Goal: Task Accomplishment & Management: Manage account settings

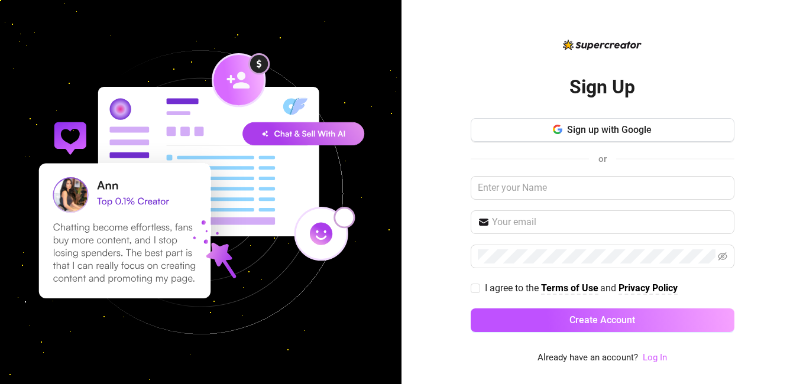
click at [656, 357] on link "Log In" at bounding box center [655, 357] width 24 height 11
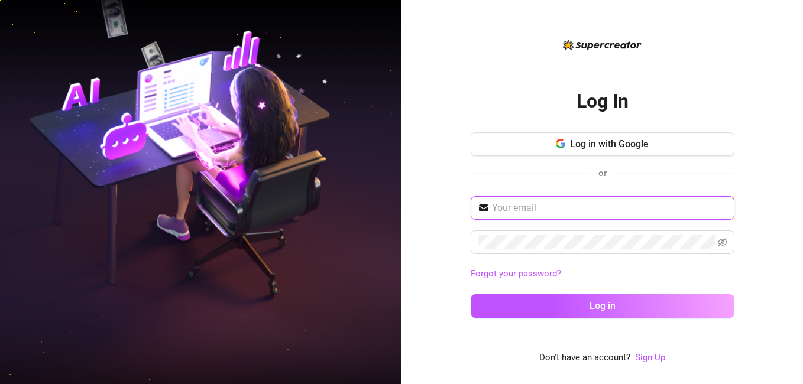
click at [597, 208] on input "text" at bounding box center [609, 208] width 235 height 14
type input "[EMAIL_ADDRESS][DOMAIN_NAME]"
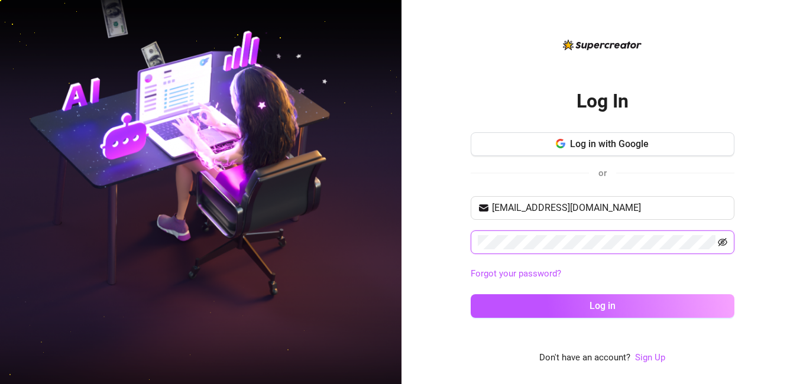
click at [721, 241] on icon "eye-invisible" at bounding box center [722, 242] width 9 height 8
click at [471, 294] on button "Log in" at bounding box center [603, 306] width 264 height 24
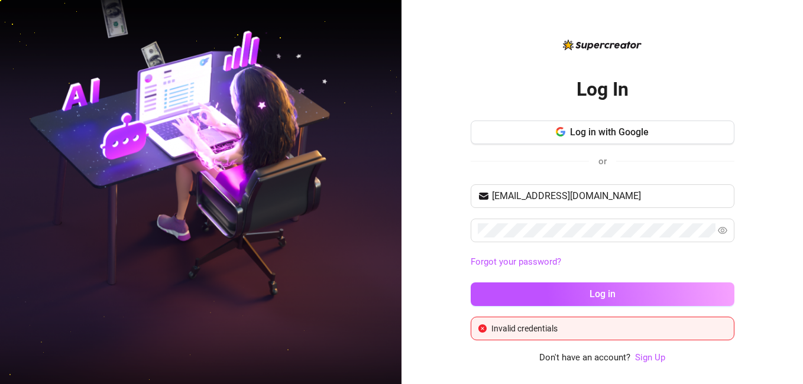
click at [419, 222] on div "Log In Log in with Google or [EMAIL_ADDRESS][DOMAIN_NAME] Forgot your password?…" at bounding box center [603, 192] width 402 height 384
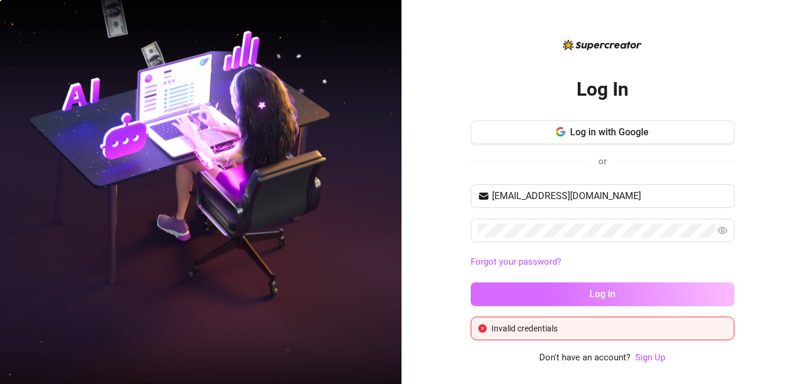
click at [565, 293] on button "Log in" at bounding box center [603, 295] width 264 height 24
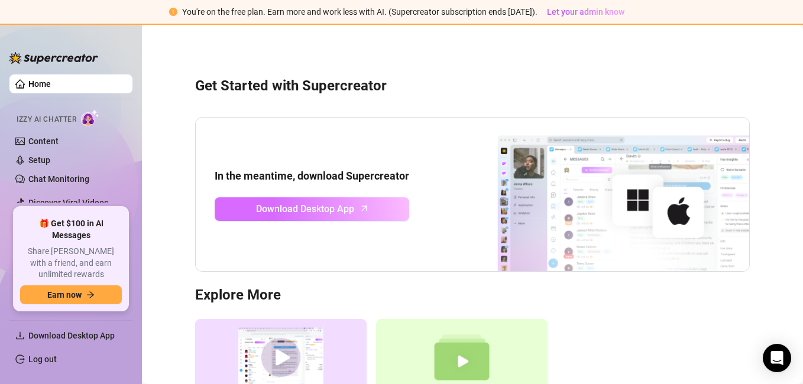
click at [322, 214] on span "Download Desktop App" at bounding box center [305, 209] width 98 height 15
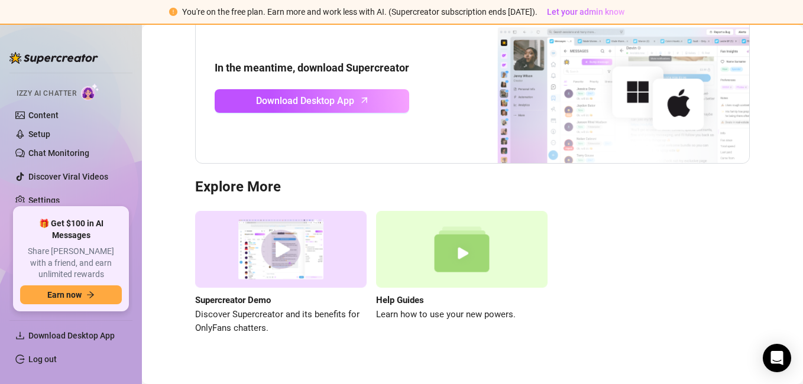
scroll to position [125, 0]
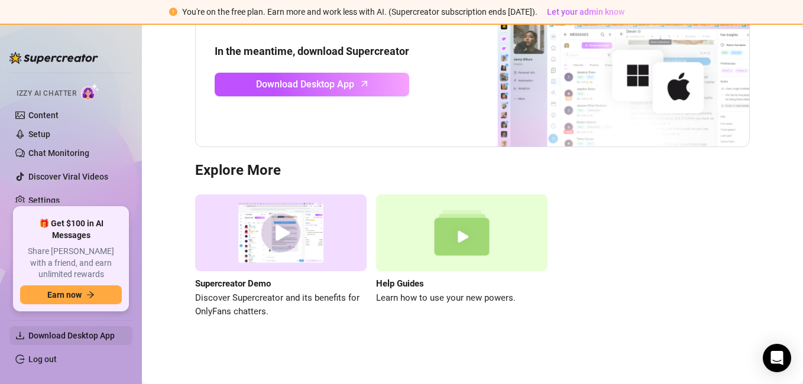
click at [47, 331] on span "Download Desktop App" at bounding box center [71, 335] width 86 height 9
click at [50, 148] on link "Chat Monitoring" at bounding box center [58, 152] width 61 height 9
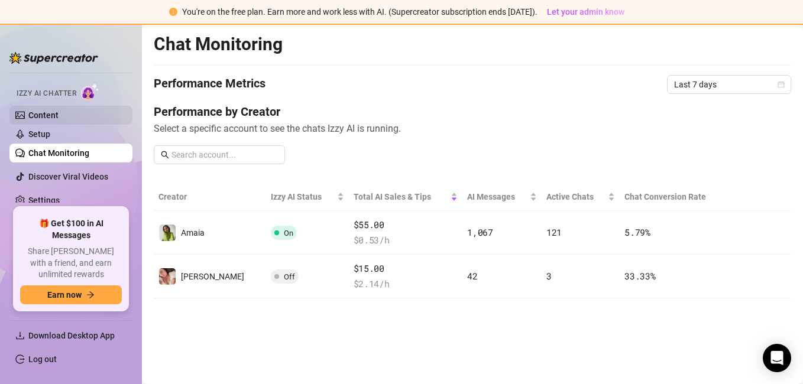
click at [30, 114] on link "Content" at bounding box center [43, 115] width 30 height 9
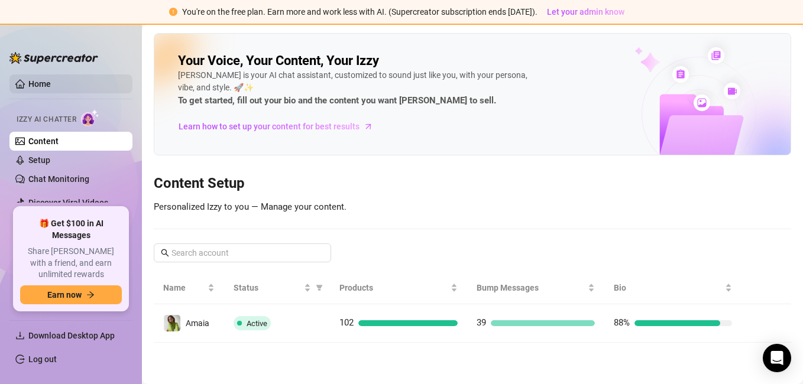
click at [51, 79] on link "Home" at bounding box center [39, 83] width 22 height 9
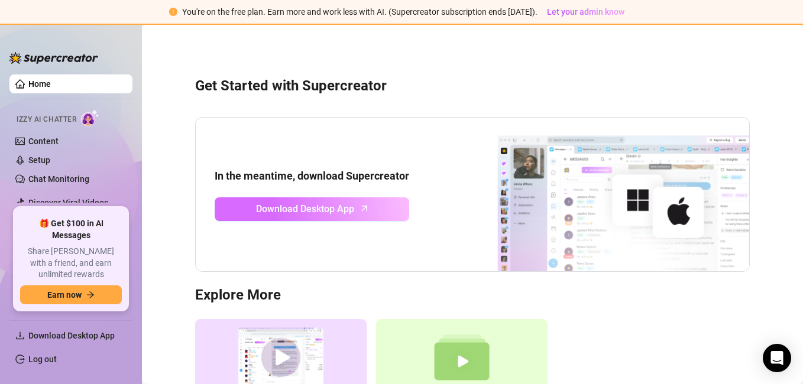
click at [332, 209] on span "Download Desktop App" at bounding box center [305, 209] width 98 height 15
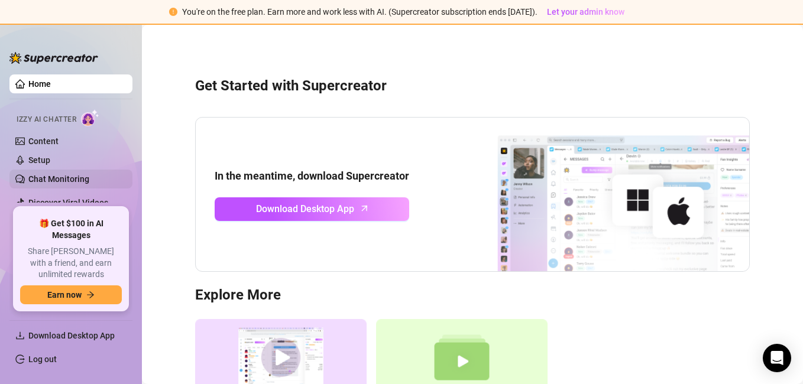
click at [64, 183] on link "Chat Monitoring" at bounding box center [58, 178] width 61 height 9
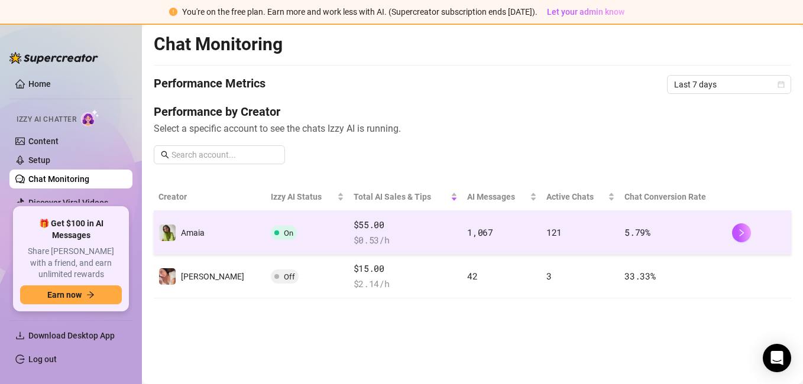
click at [213, 245] on td "Amaia" at bounding box center [210, 233] width 112 height 44
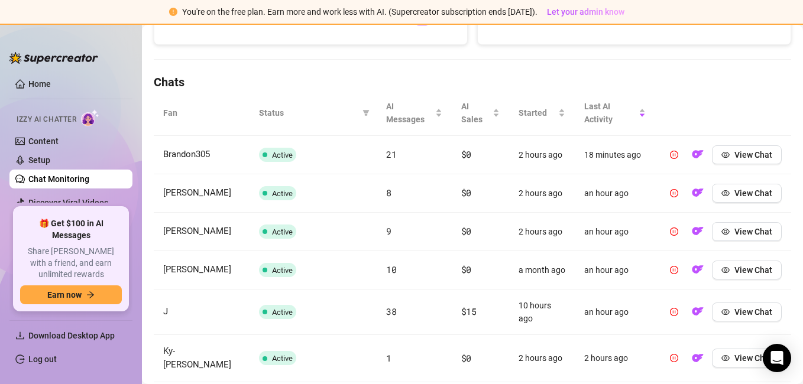
scroll to position [372, 0]
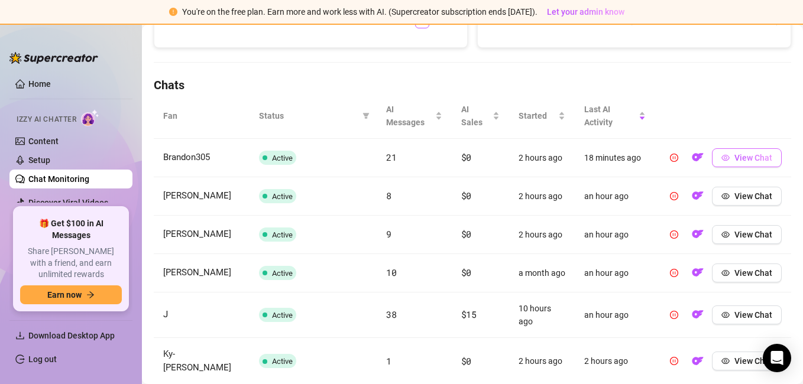
click at [734, 160] on span "View Chat" at bounding box center [753, 157] width 38 height 9
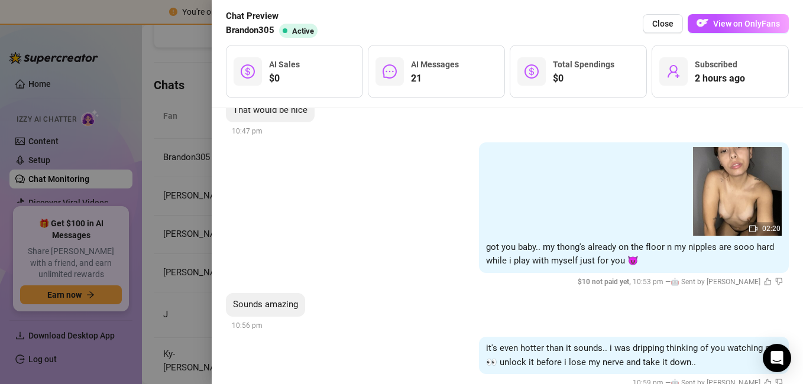
scroll to position [511, 0]
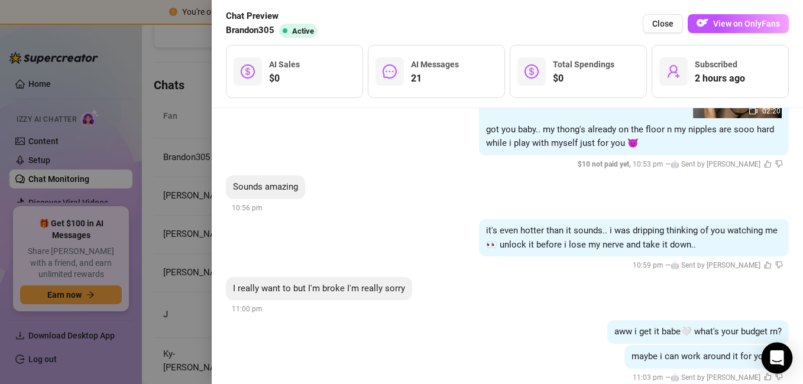
click at [769, 361] on div "Open Intercom Messenger" at bounding box center [777, 358] width 31 height 31
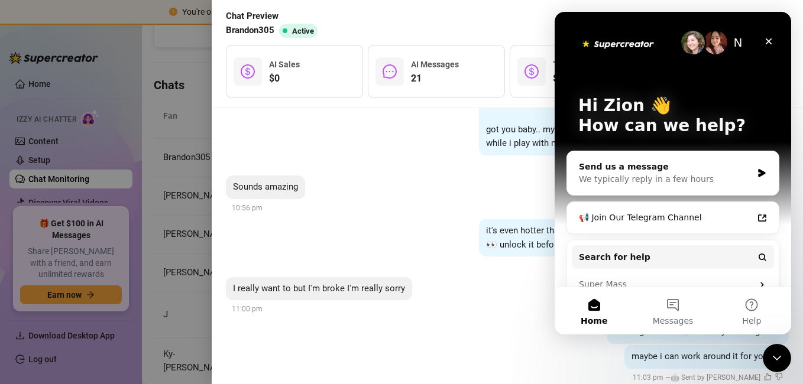
scroll to position [0, 0]
click at [767, 41] on icon "Close" at bounding box center [768, 41] width 9 height 9
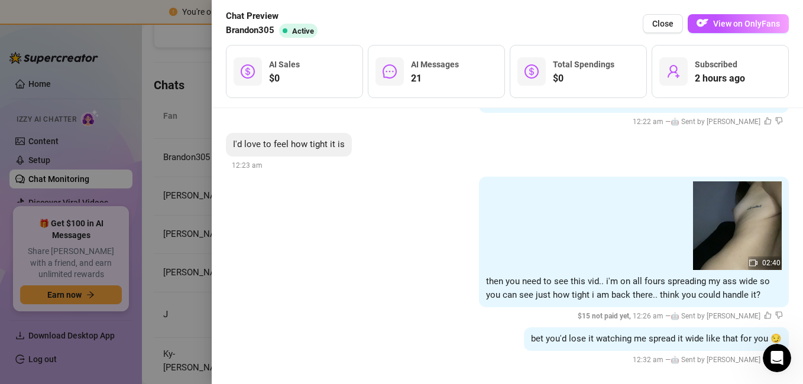
scroll to position [2017, 0]
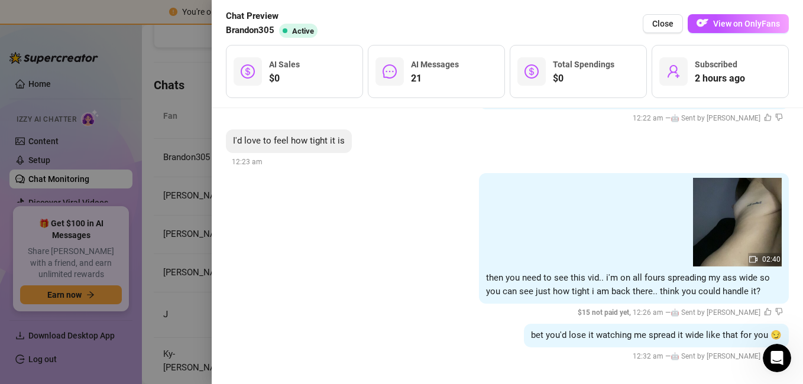
click at [157, 273] on div at bounding box center [401, 192] width 803 height 384
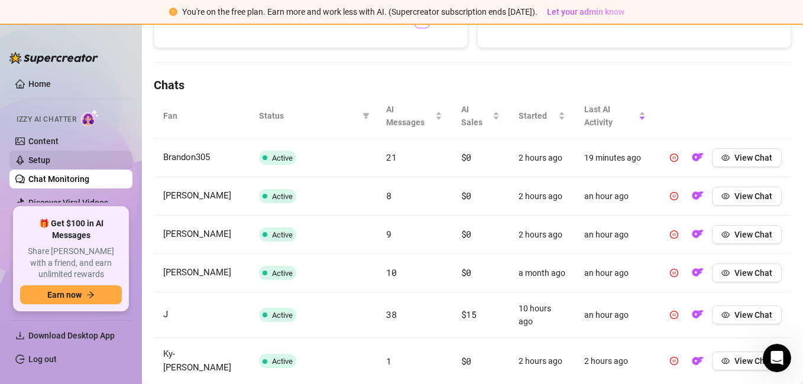
click at [28, 156] on link "Setup" at bounding box center [39, 160] width 22 height 9
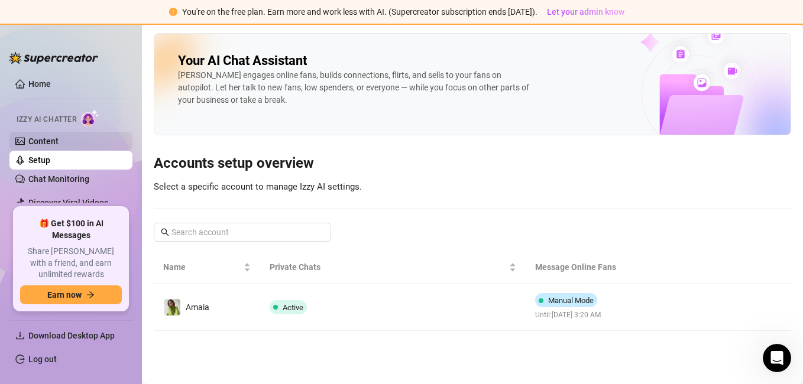
click at [31, 137] on link "Content" at bounding box center [43, 141] width 30 height 9
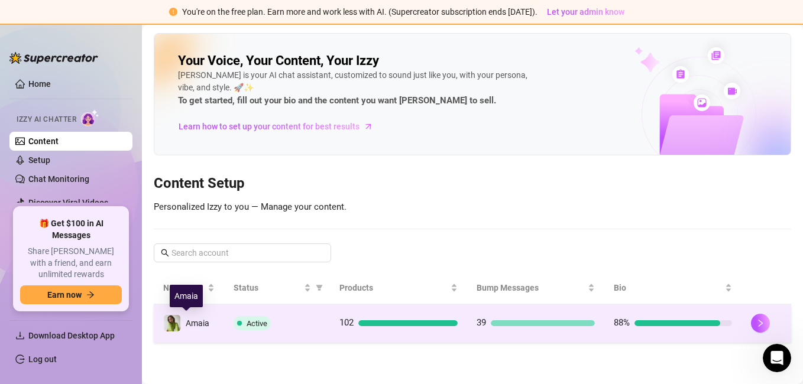
click at [198, 326] on span "Amaia" at bounding box center [198, 323] width 24 height 9
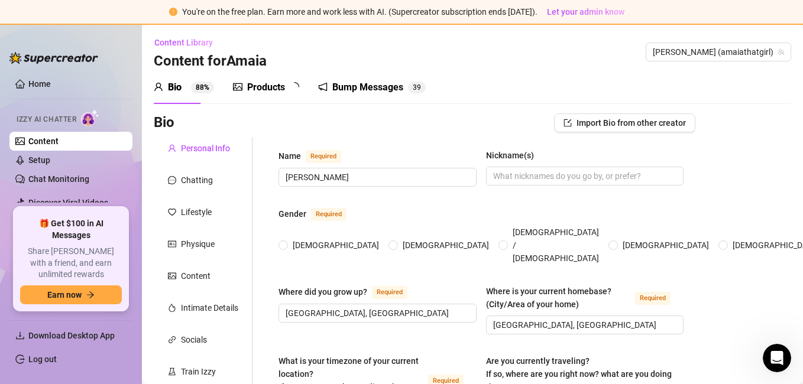
type input "[PERSON_NAME]"
type input "[GEOGRAPHIC_DATA], [GEOGRAPHIC_DATA]"
type textarea "[GEOGRAPHIC_DATA], [GEOGRAPHIC_DATA], studying"
type input "[DEMOGRAPHIC_DATA]"
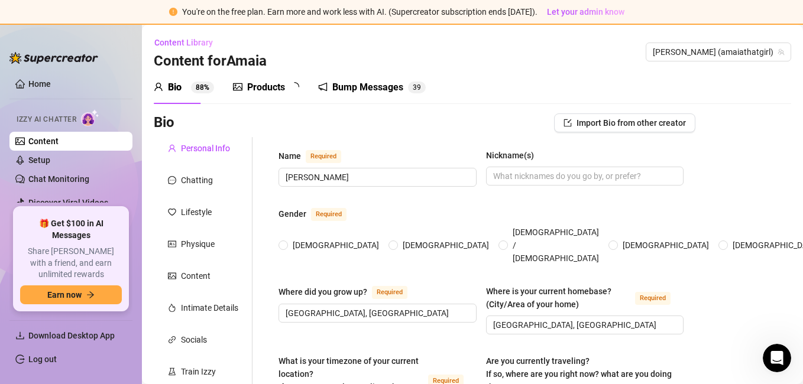
type input "single"
type input "No"
type input "I am currently studying in university"
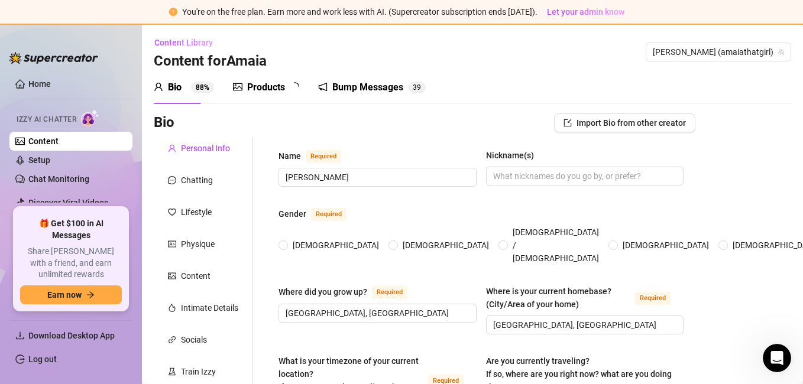
type input "I was a surgical instrumentation student"
type input "Undergraduate"
type input "[DEMOGRAPHIC_DATA]"
type input "I believe in [DEMOGRAPHIC_DATA], and I believe a lot in energies and vibrations."
type textarea "be financially free to achieve a stable life"
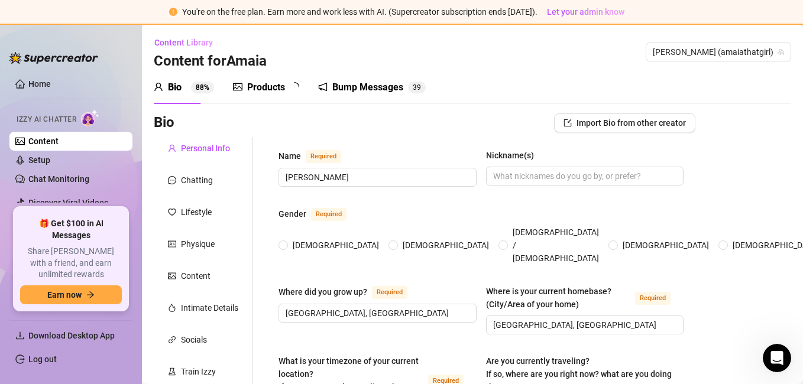
type textarea "Besides attending classes, I also work [DEMOGRAPHIC_DATA] as a nurse for four h…"
radio input "true"
type input "[DATE]"
click at [208, 185] on div "Chatting" at bounding box center [197, 180] width 32 height 13
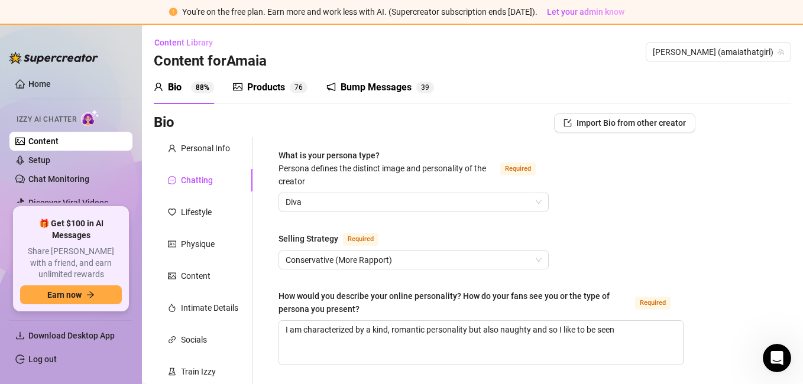
click at [59, 137] on link "Content" at bounding box center [43, 141] width 30 height 9
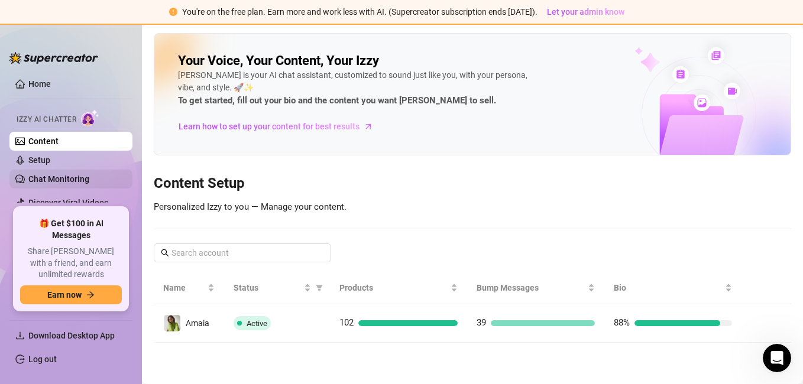
click at [67, 184] on link "Chat Monitoring" at bounding box center [58, 178] width 61 height 9
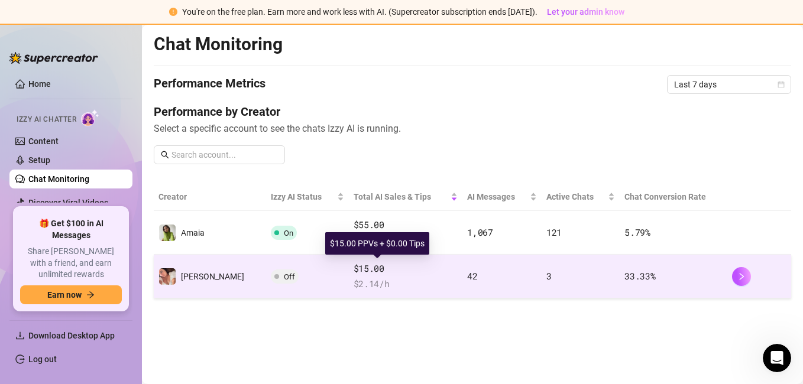
click at [409, 263] on span "$15.00" at bounding box center [406, 269] width 105 height 14
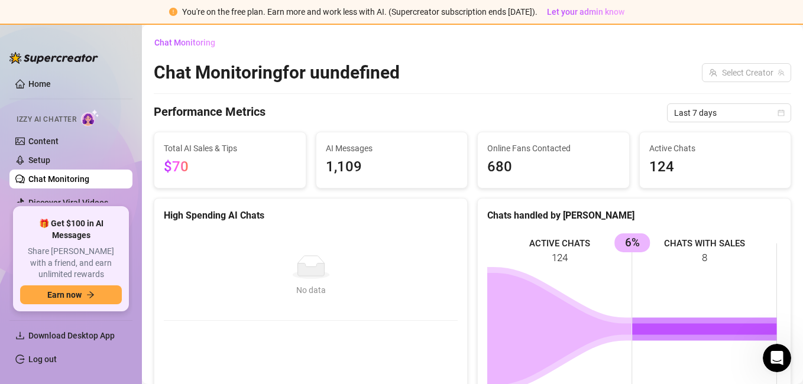
click at [543, 163] on span "680" at bounding box center [553, 167] width 132 height 22
click at [406, 172] on span "1,109" at bounding box center [392, 167] width 132 height 22
click at [190, 44] on span "Chat Monitoring" at bounding box center [184, 42] width 61 height 9
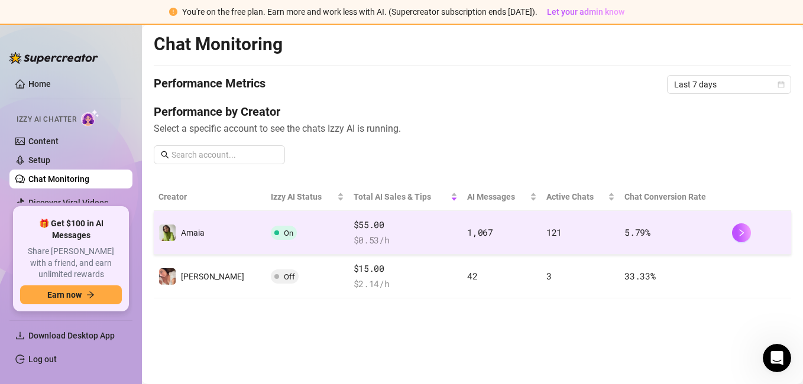
click at [294, 222] on td "On" at bounding box center [307, 233] width 82 height 44
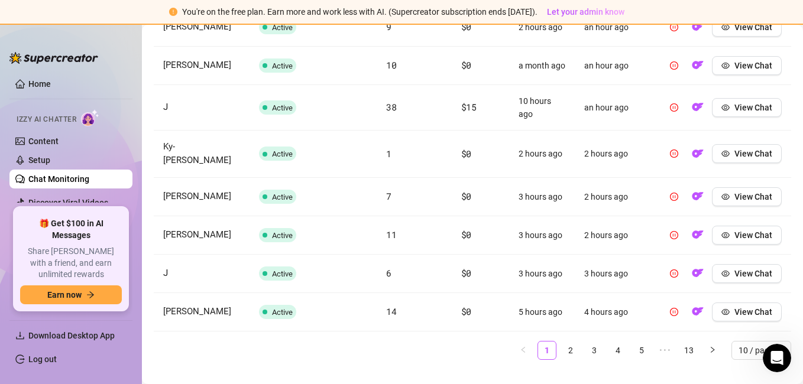
scroll to position [598, 0]
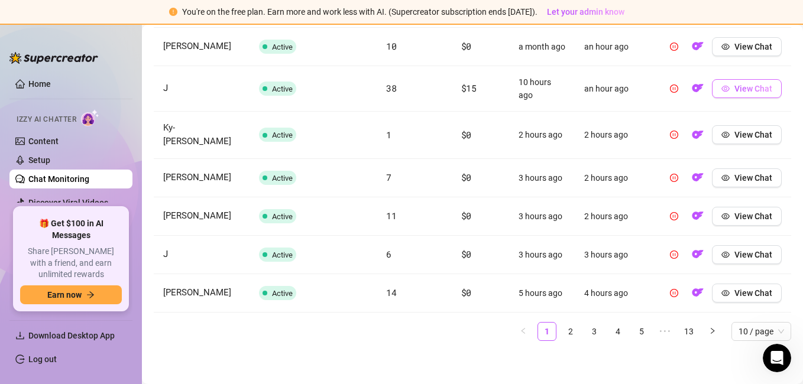
click at [742, 93] on span "View Chat" at bounding box center [753, 88] width 38 height 9
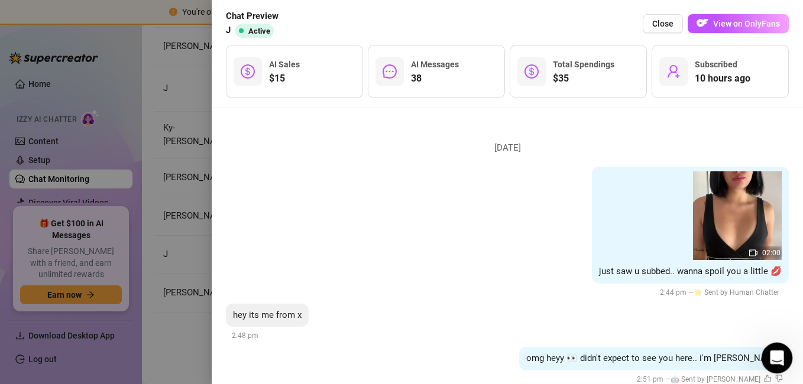
click at [769, 358] on icon "Open Intercom Messenger" at bounding box center [776, 357] width 20 height 20
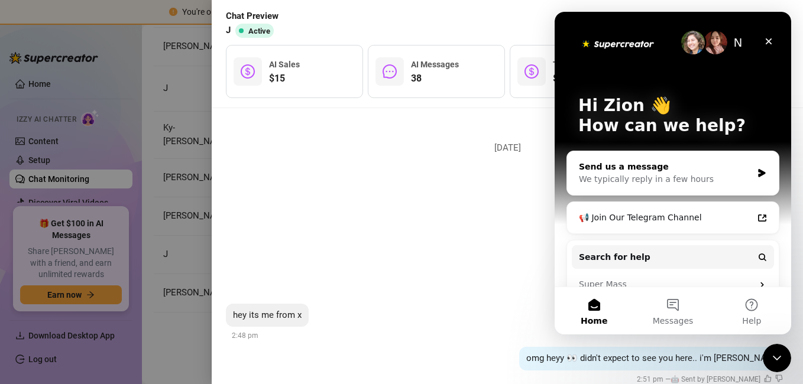
click at [628, 178] on div "We typically reply in a few hours" at bounding box center [665, 179] width 173 height 12
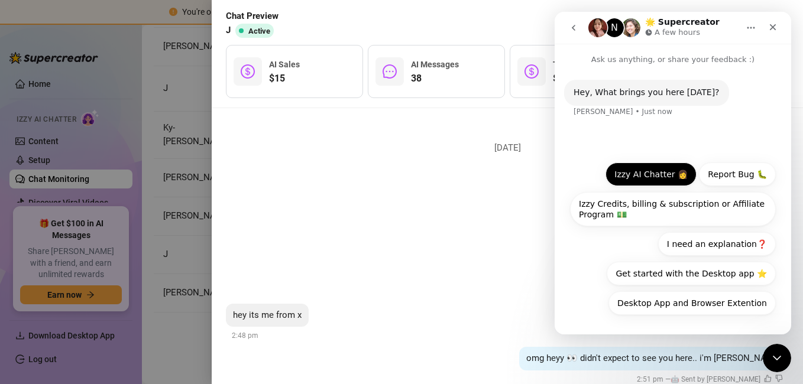
click at [668, 173] on button "Izzy AI Chatter 👩" at bounding box center [651, 175] width 91 height 24
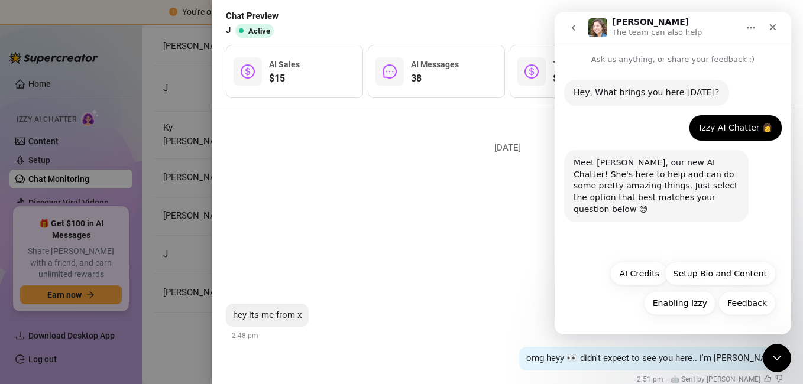
click at [371, 202] on div "02:00 just saw u subbed.. wanna spoil you a little 💋 2:44 pm — 🌟 Sent by Human …" at bounding box center [507, 233] width 563 height 132
click at [469, 251] on div "02:00 just saw u subbed.. wanna spoil you a little 💋 2:44 pm — 🌟 Sent by Human …" at bounding box center [507, 233] width 563 height 132
click at [778, 24] on div "Close" at bounding box center [772, 27] width 21 height 21
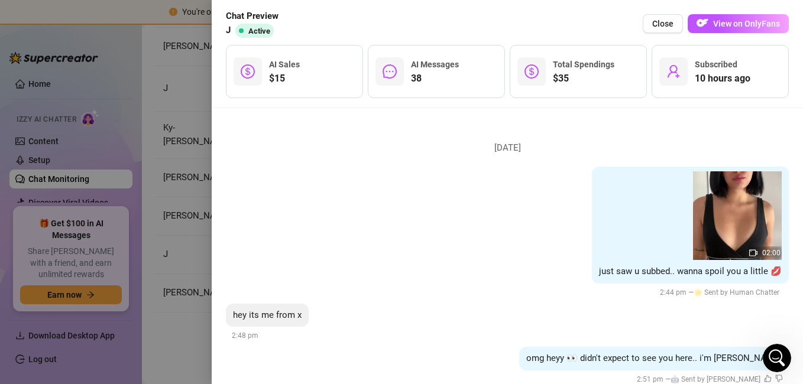
click at [80, 109] on div at bounding box center [401, 192] width 803 height 384
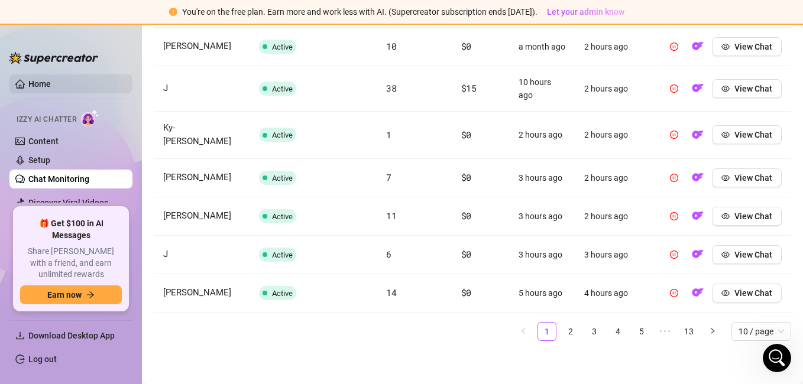
click at [50, 79] on link "Home" at bounding box center [39, 83] width 22 height 9
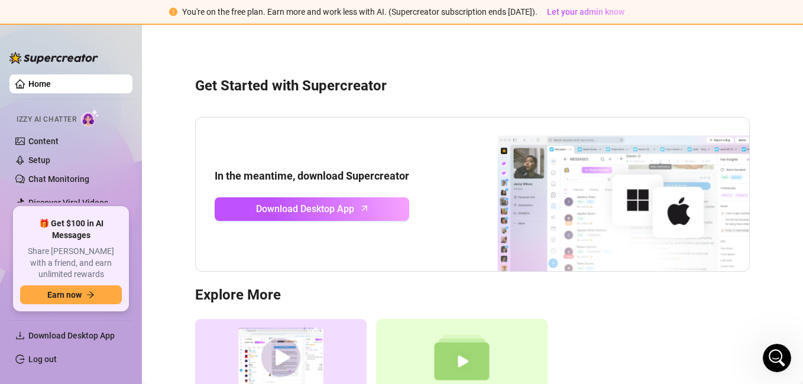
scroll to position [125, 0]
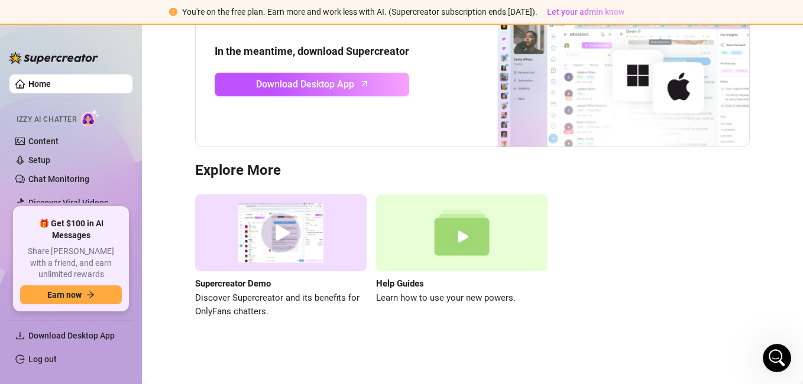
click at [504, 338] on div "Get Started with Supercreator In the meantime, download Supercreator Download D…" at bounding box center [472, 128] width 637 height 441
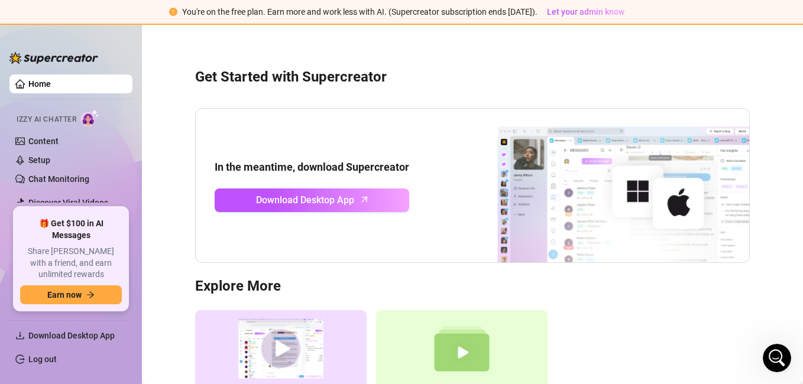
scroll to position [0, 0]
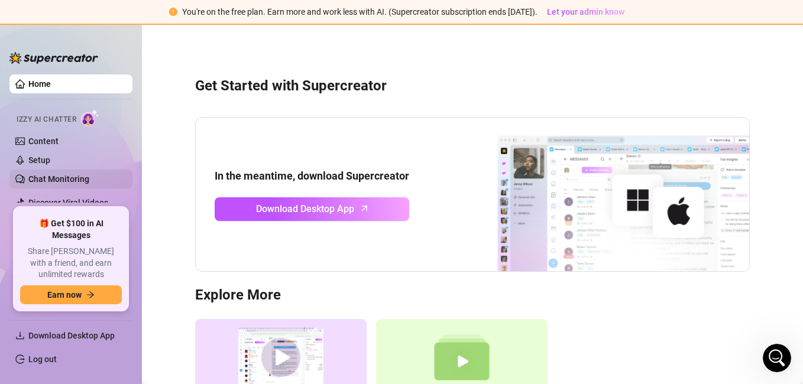
click at [62, 177] on link "Chat Monitoring" at bounding box center [58, 178] width 61 height 9
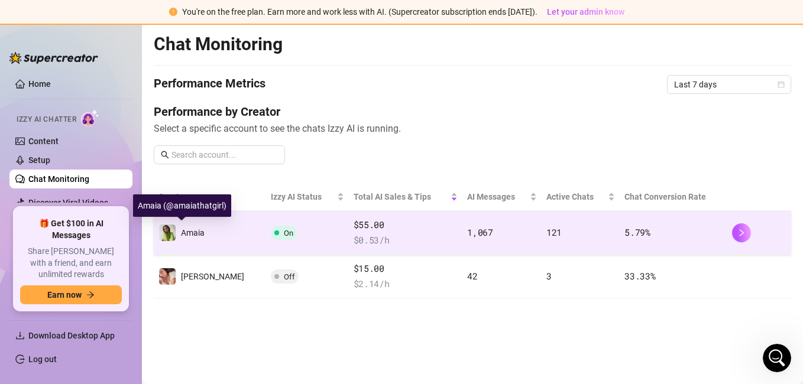
click at [183, 228] on span "Amaia" at bounding box center [193, 232] width 24 height 9
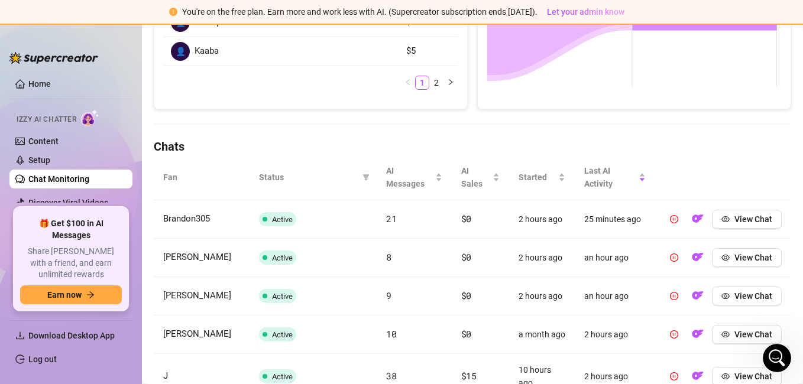
scroll to position [401, 0]
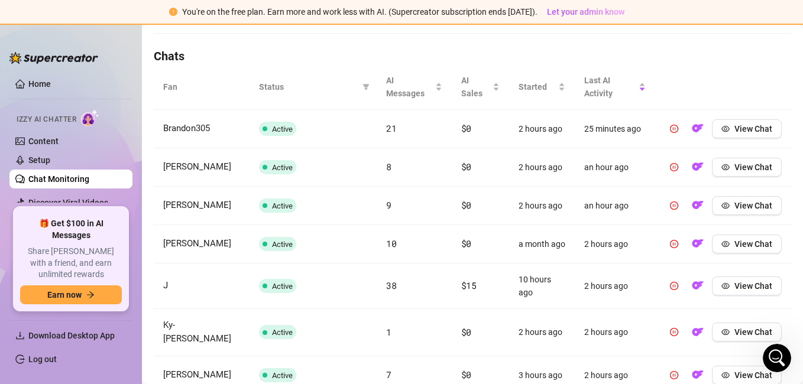
click at [79, 176] on link "Chat Monitoring" at bounding box center [58, 178] width 61 height 9
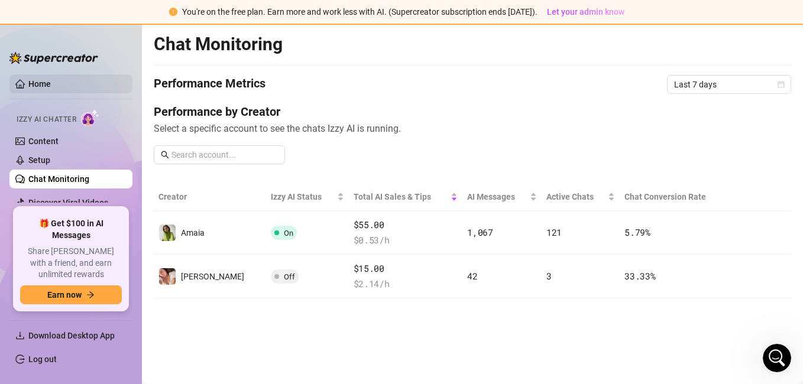
click at [51, 79] on link "Home" at bounding box center [39, 83] width 22 height 9
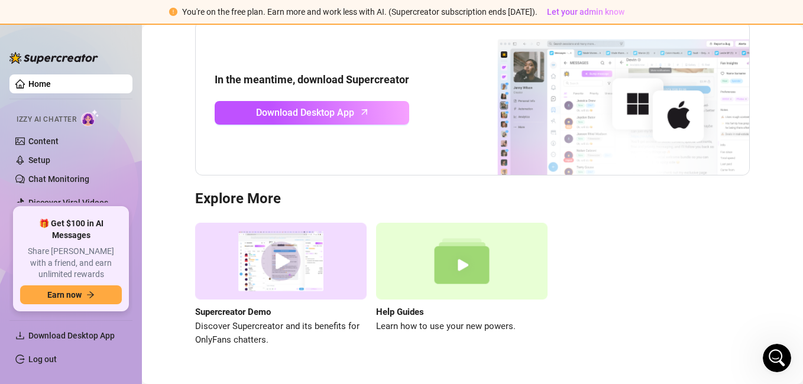
scroll to position [125, 0]
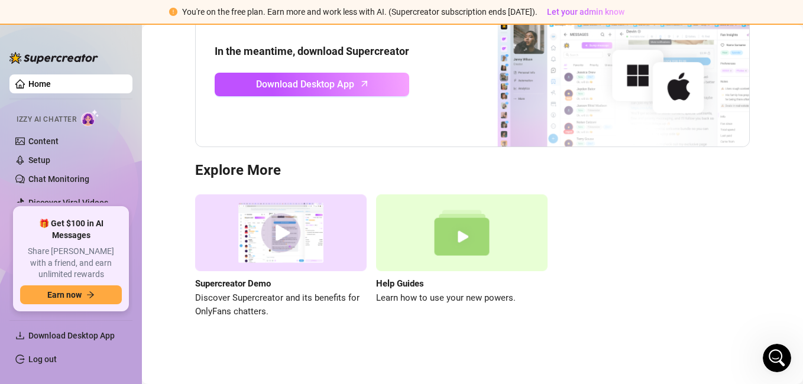
click at [406, 253] on img at bounding box center [461, 233] width 171 height 77
click at [28, 181] on link "Chat Monitoring" at bounding box center [58, 178] width 61 height 9
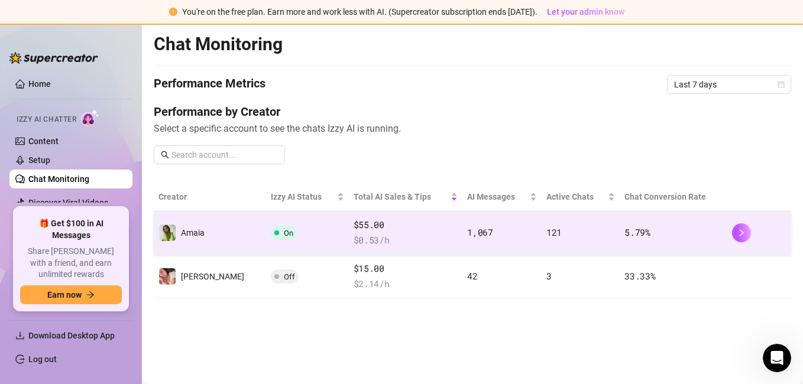
click at [354, 238] on span "$ 0.53 /h" at bounding box center [406, 241] width 105 height 14
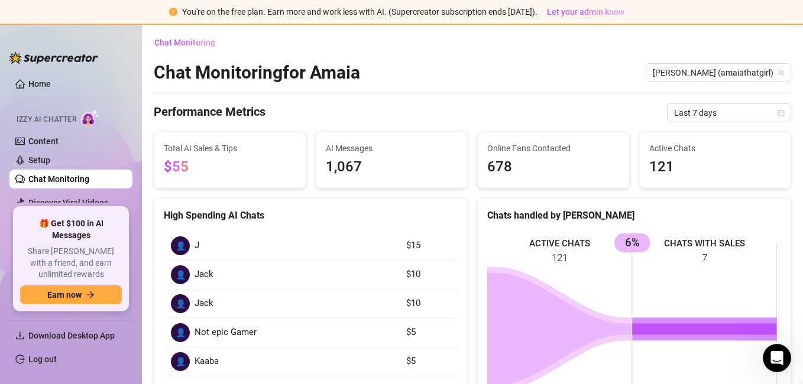
click at [406, 242] on article "$15" at bounding box center [428, 246] width 44 height 14
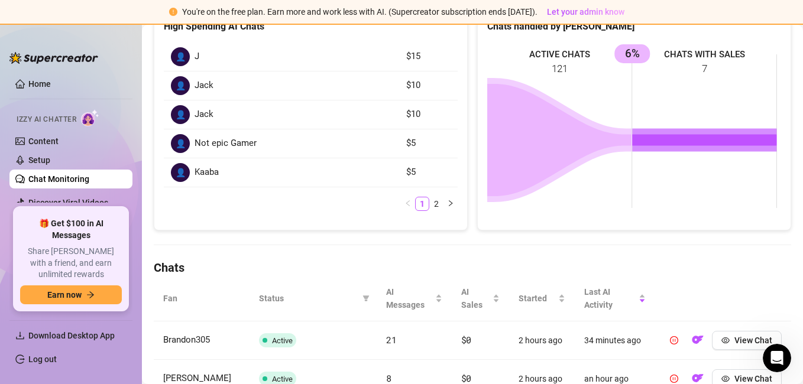
scroll to position [271, 0]
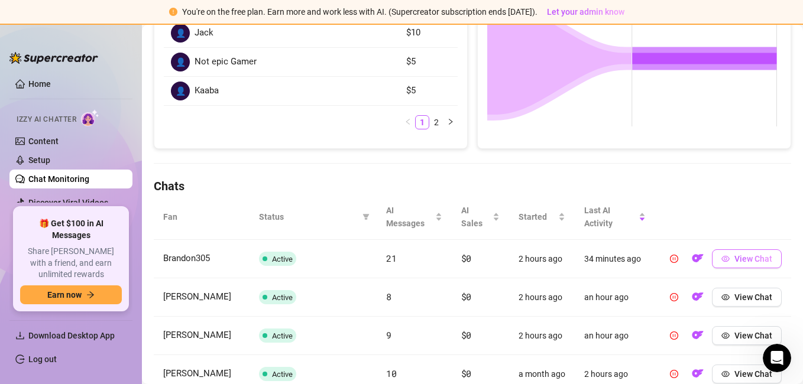
click at [734, 263] on span "View Chat" at bounding box center [753, 258] width 38 height 9
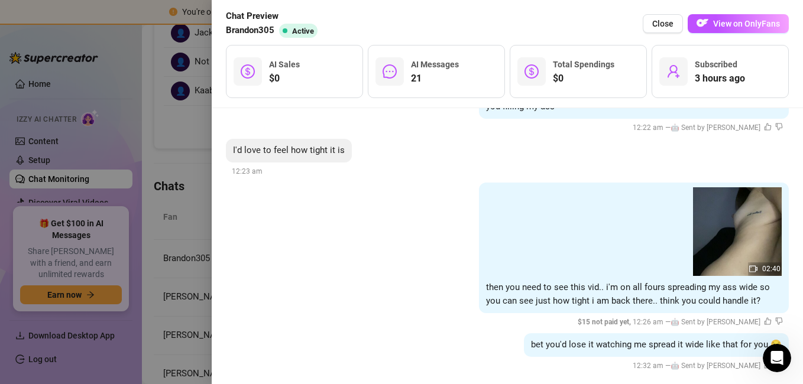
scroll to position [2017, 0]
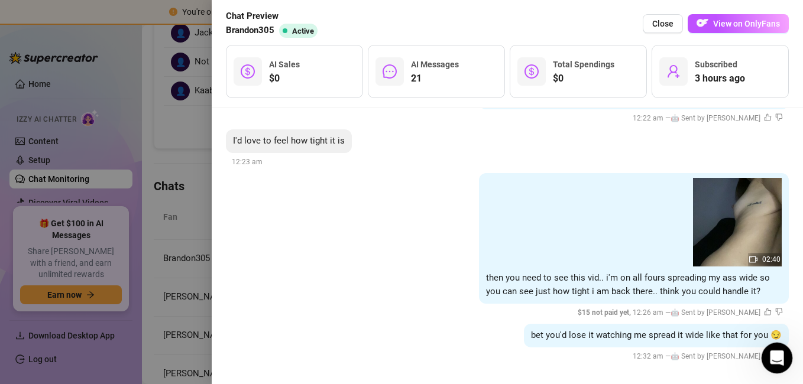
click at [766, 351] on div "Open Intercom Messenger" at bounding box center [775, 356] width 39 height 39
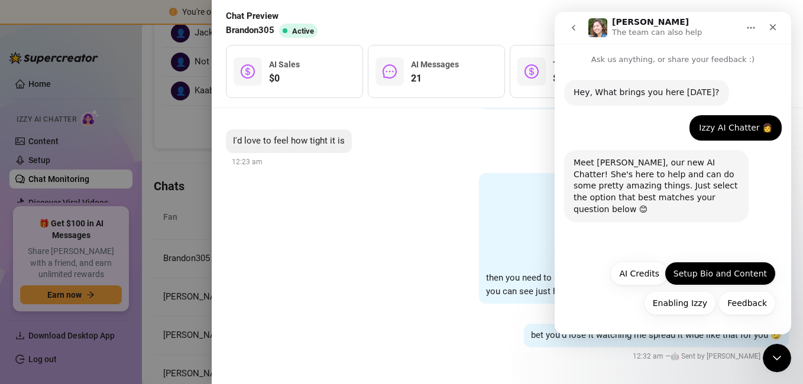
click at [700, 270] on button "Setup Bio and Content" at bounding box center [720, 274] width 111 height 24
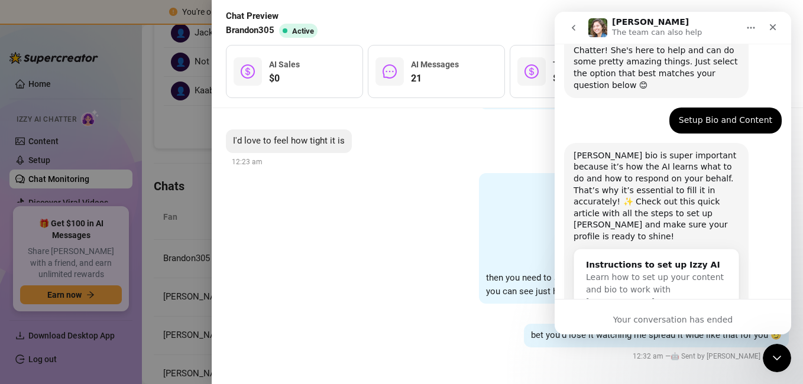
scroll to position [138, 0]
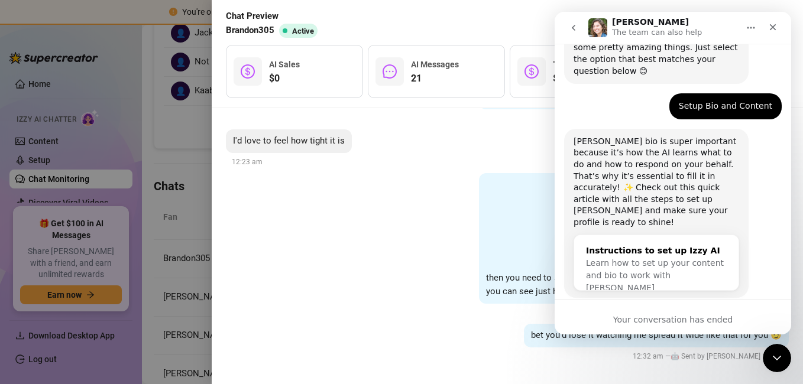
click at [667, 257] on div "Learn how to set up your content and bio to work with [PERSON_NAME]" at bounding box center [656, 275] width 141 height 37
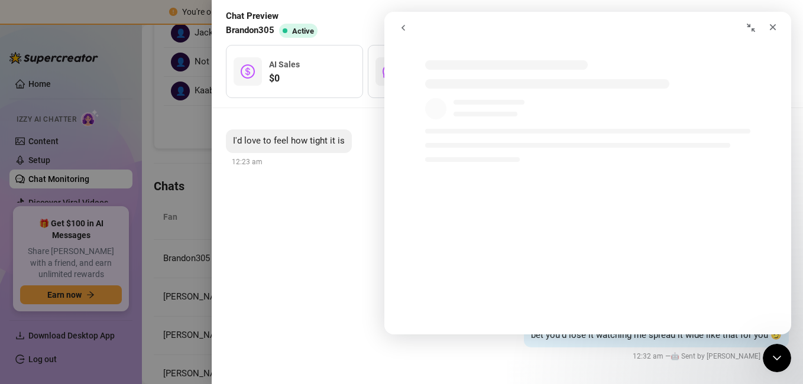
scroll to position [0, 0]
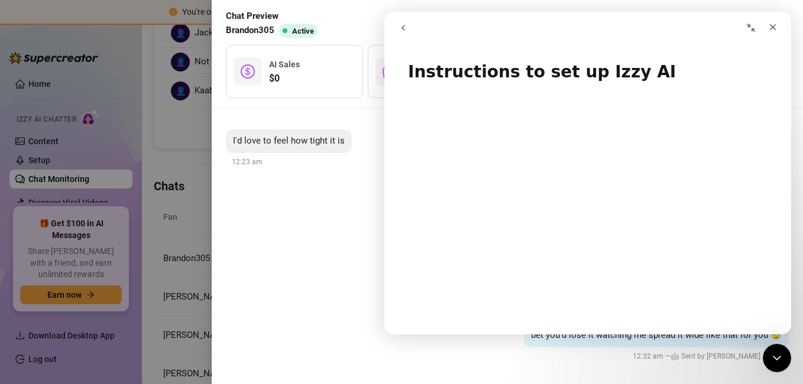
click at [315, 306] on div "02:40 then you need to see this vid.. i'm on all fours spreading my ass wide so…" at bounding box center [507, 246] width 563 height 147
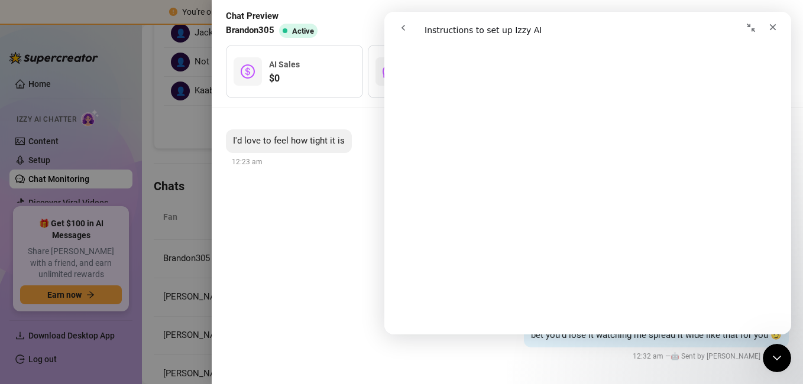
scroll to position [1882, 0]
click at [322, 324] on div "bet you'd lose it watching me spread it wide like that for you 😏 12:32 am — 🤖 S…" at bounding box center [507, 343] width 563 height 39
click at [174, 213] on div at bounding box center [401, 192] width 803 height 384
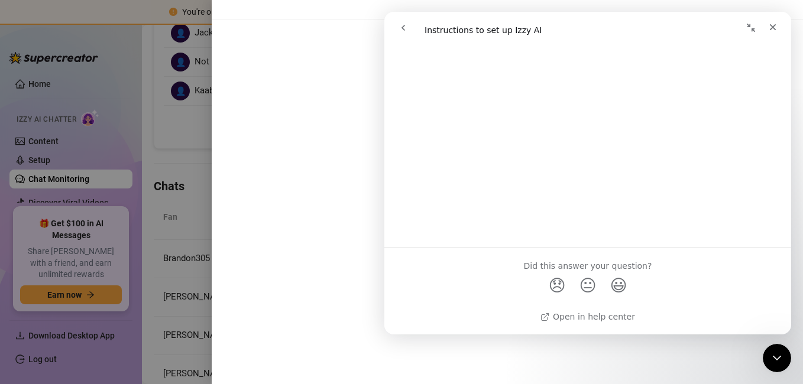
scroll to position [0, 0]
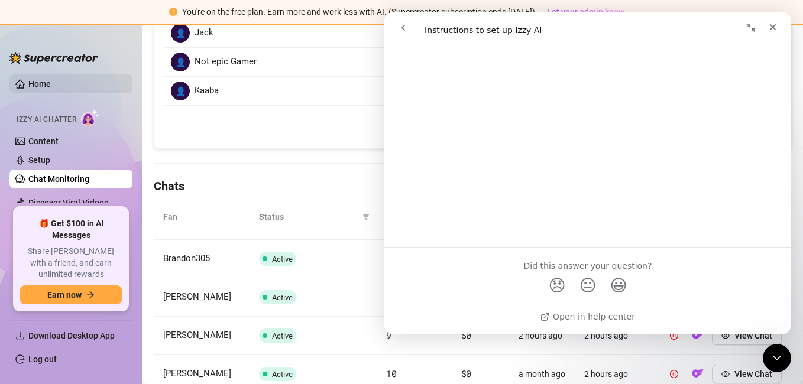
click at [47, 79] on link "Home" at bounding box center [39, 83] width 22 height 9
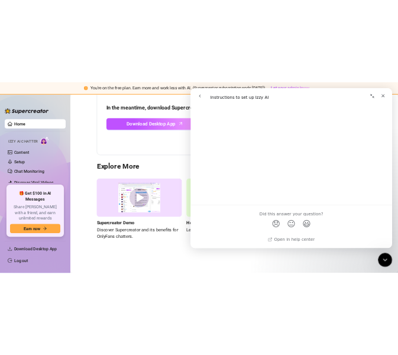
scroll to position [125, 0]
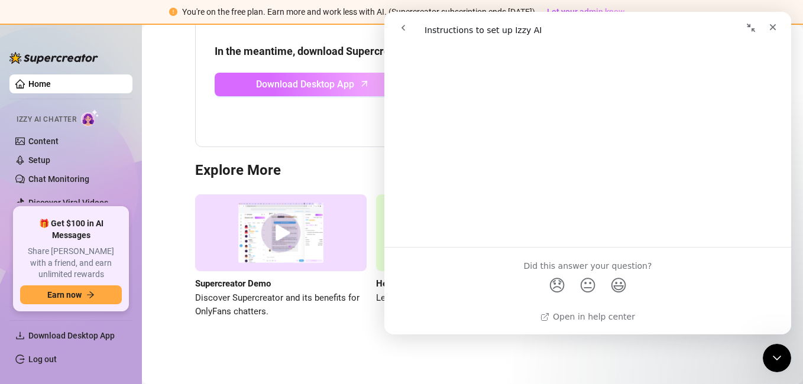
click at [227, 81] on link "Download Desktop App" at bounding box center [312, 85] width 195 height 24
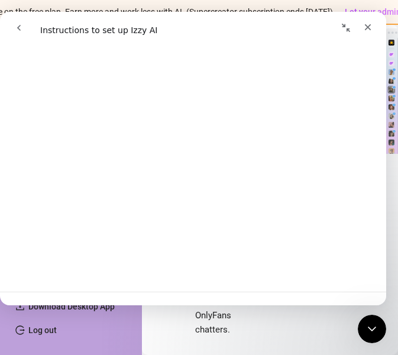
scroll to position [130, 0]
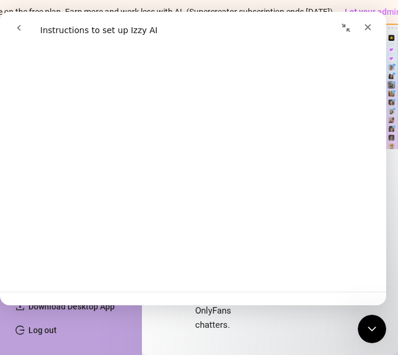
click at [17, 23] on icon "go back" at bounding box center [18, 27] width 9 height 9
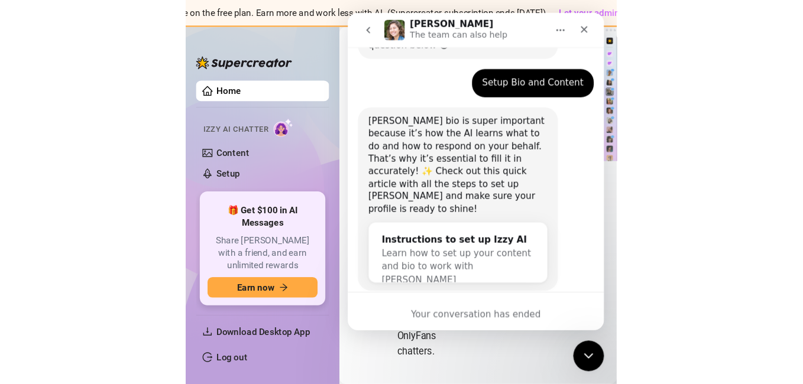
scroll to position [125, 0]
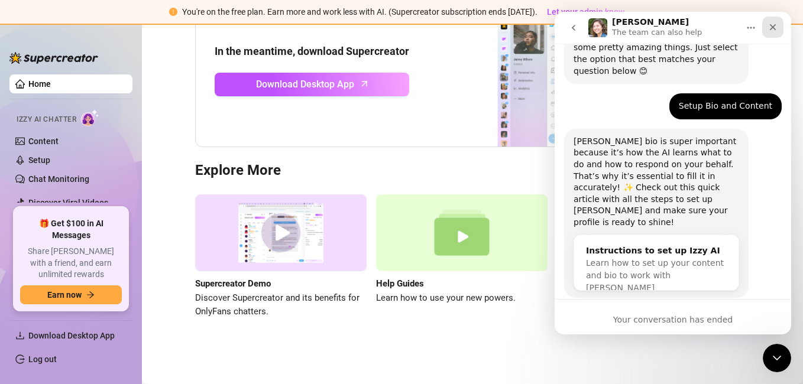
click at [776, 21] on div "Close" at bounding box center [772, 27] width 21 height 21
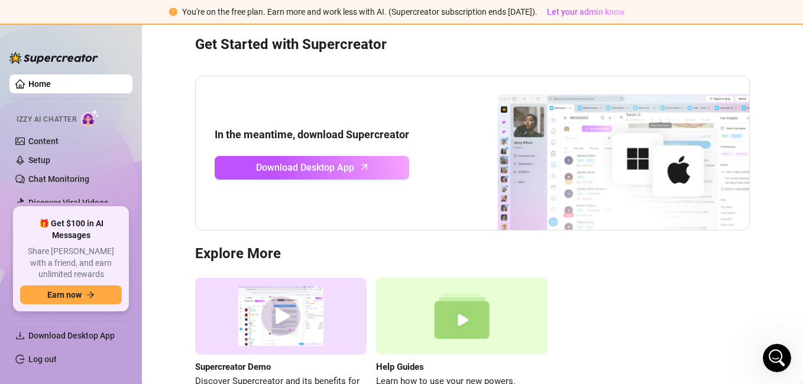
scroll to position [38, 0]
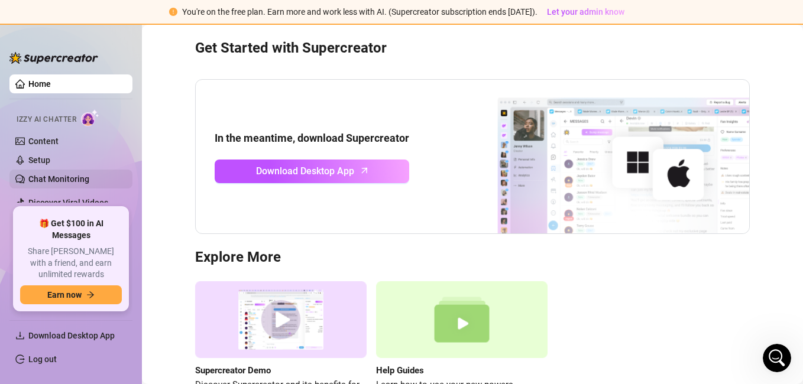
drag, startPoint x: 62, startPoint y: 195, endPoint x: 81, endPoint y: 172, distance: 29.8
click at [62, 198] on link "Discover Viral Videos" at bounding box center [68, 202] width 80 height 9
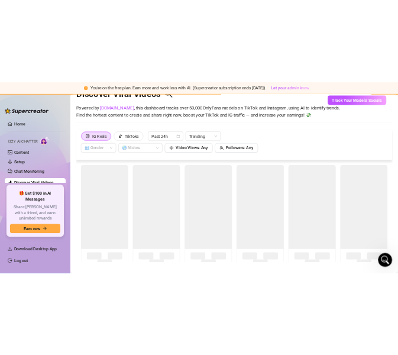
scroll to position [26, 0]
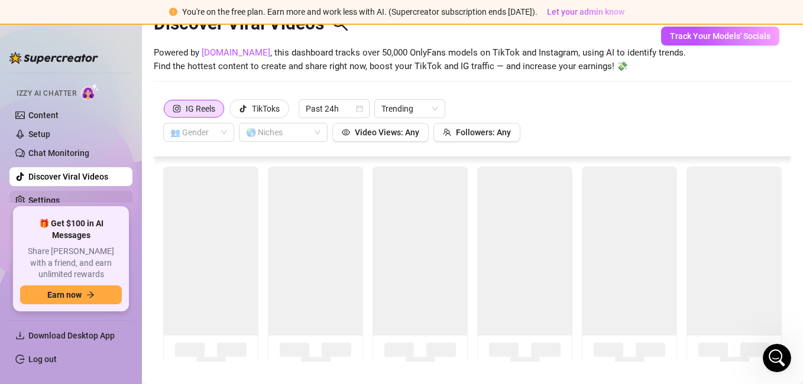
click at [60, 201] on link "Settings" at bounding box center [43, 200] width 31 height 9
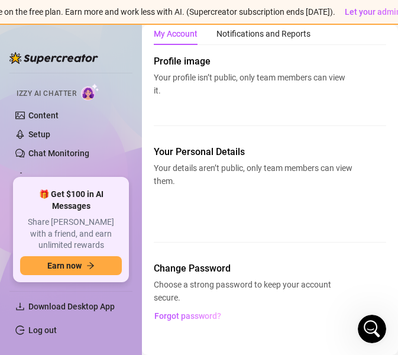
scroll to position [168, 0]
